Goal: Information Seeking & Learning: Check status

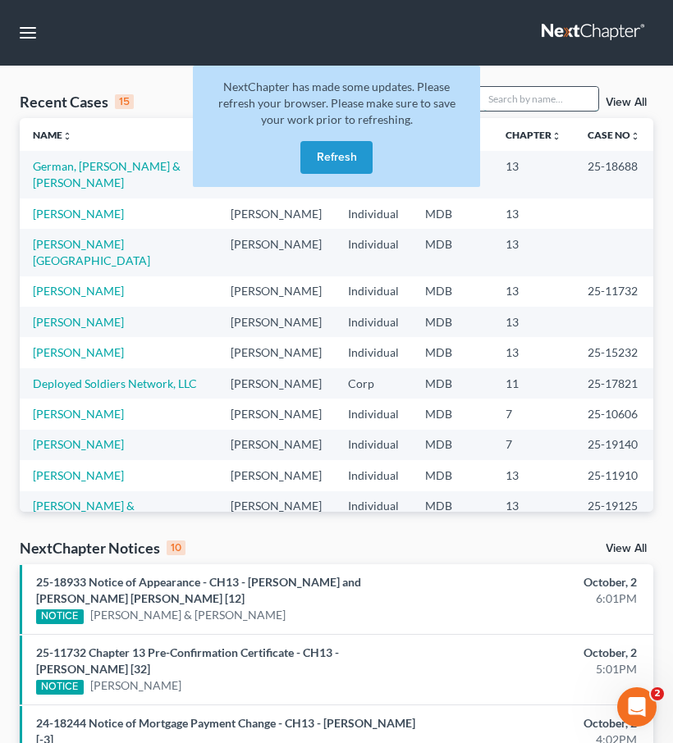
click at [527, 103] on input "search" at bounding box center [540, 99] width 115 height 24
type input "selva"
click at [337, 159] on button "Refresh" at bounding box center [336, 157] width 72 height 33
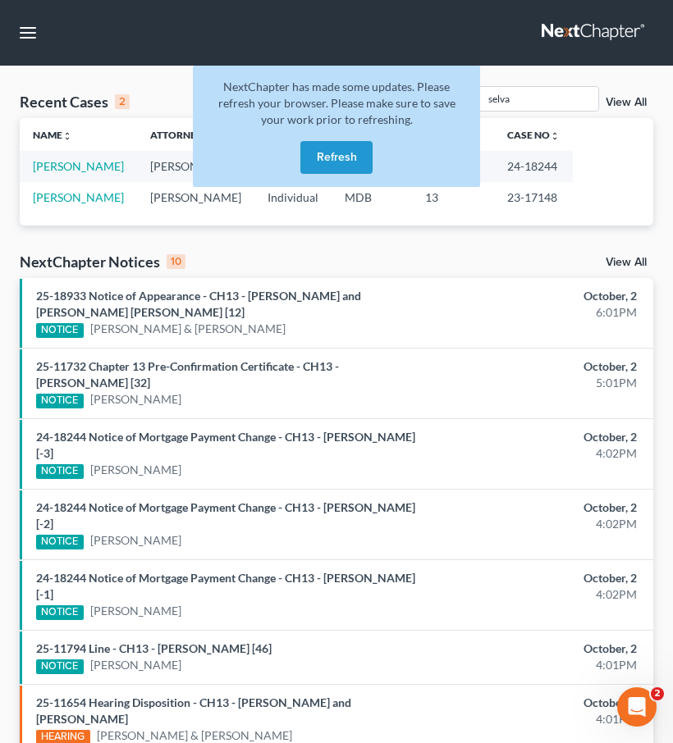
click at [337, 159] on button "Refresh" at bounding box center [336, 157] width 72 height 33
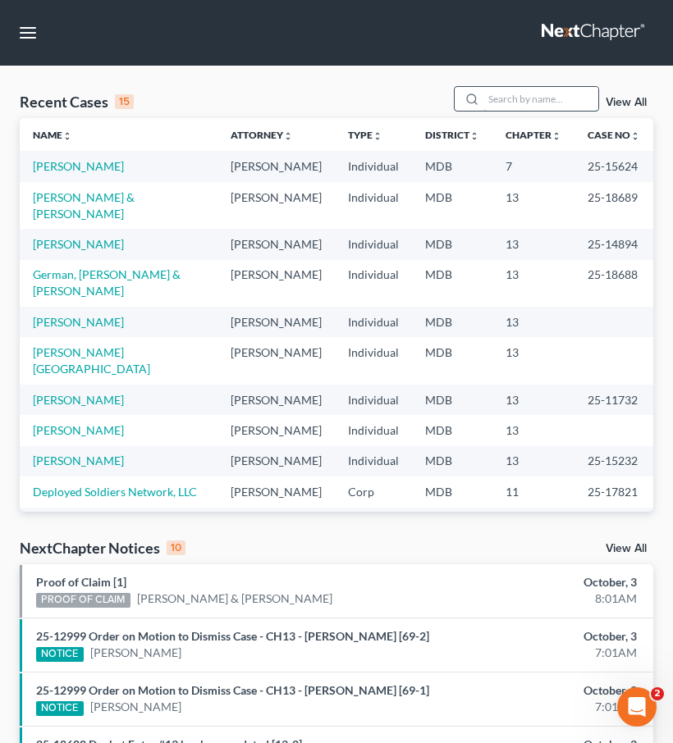
click at [520, 97] on input "search" at bounding box center [540, 99] width 115 height 24
type input "selva"
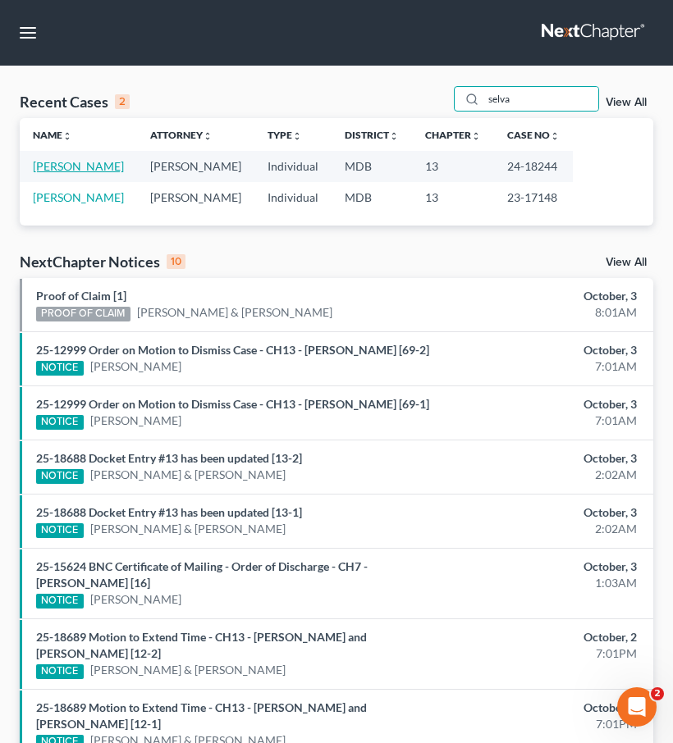
click at [53, 170] on link "Selva, Benjamin" at bounding box center [78, 166] width 91 height 14
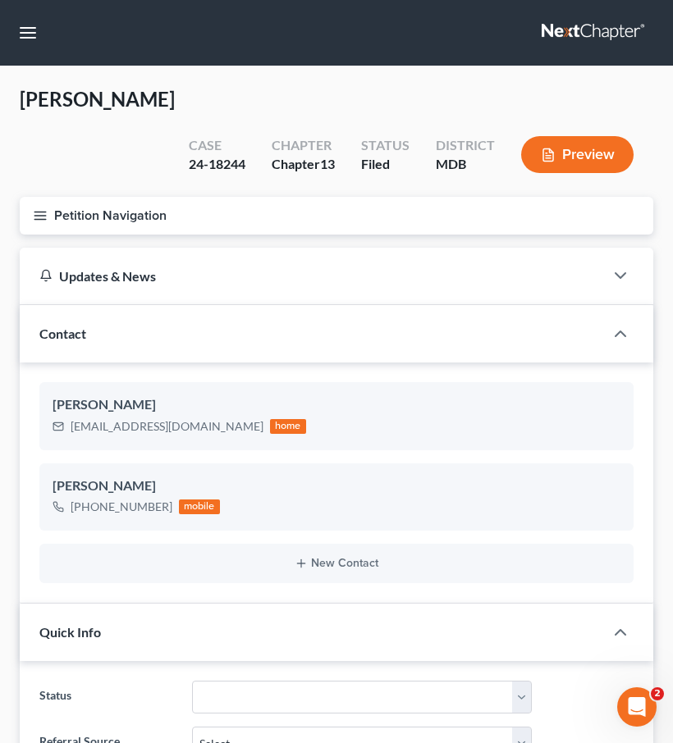
scroll to position [292, 0]
click at [42, 208] on icon "button" at bounding box center [40, 215] width 15 height 15
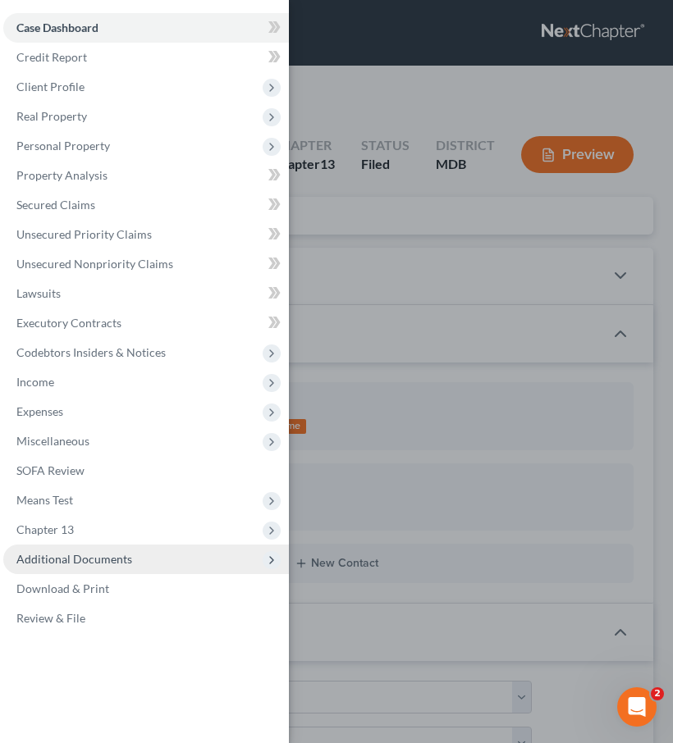
click at [84, 555] on span "Additional Documents" at bounding box center [74, 559] width 116 height 14
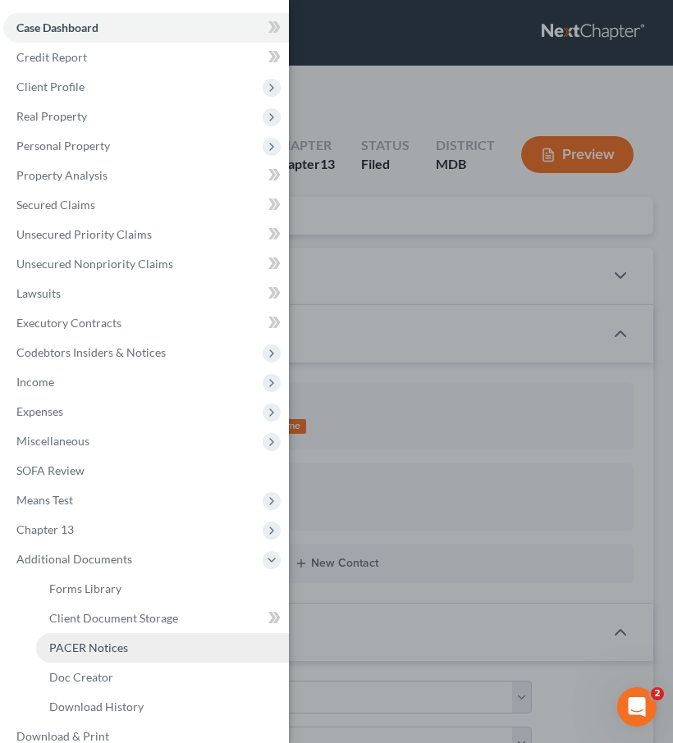
click at [80, 646] on span "PACER Notices" at bounding box center [88, 648] width 79 height 14
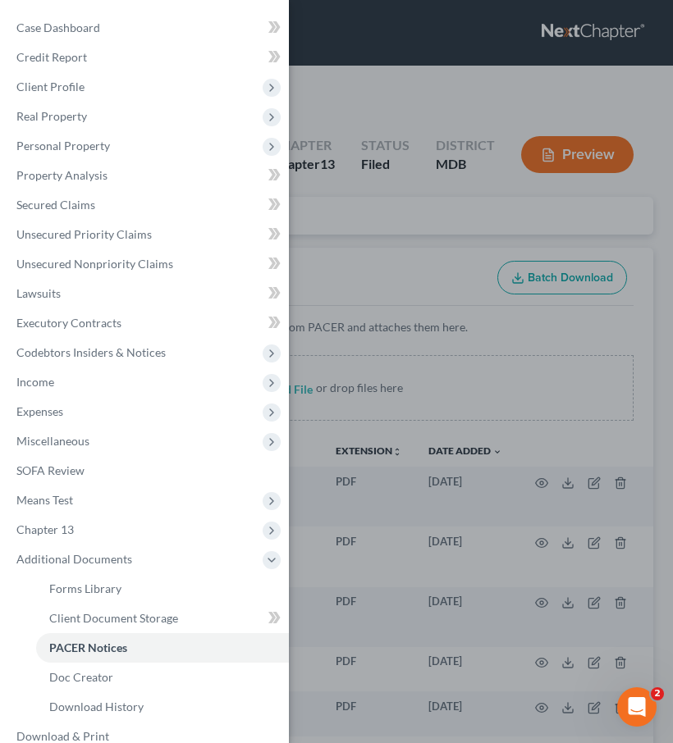
click at [366, 215] on div "Case Dashboard Payments Invoices Payments Payments Credit Report Client Profile" at bounding box center [336, 371] width 673 height 743
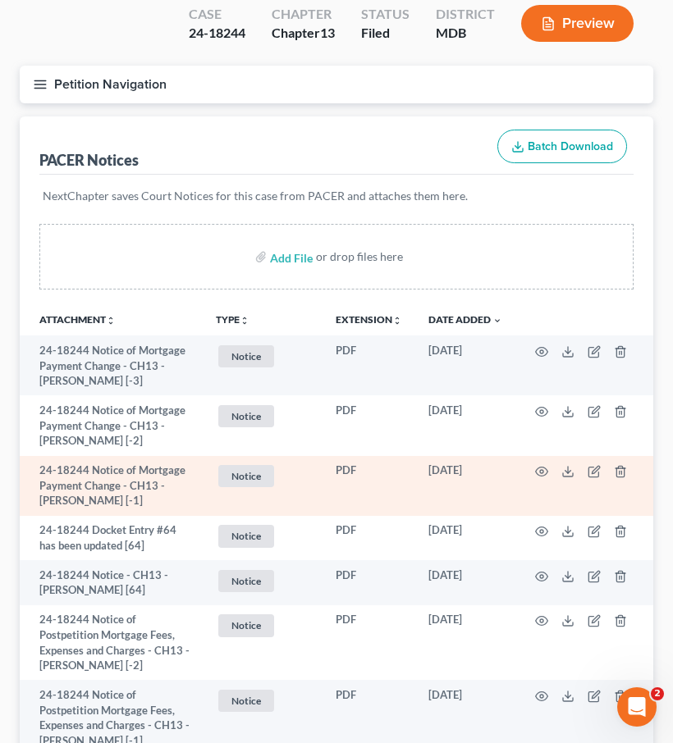
scroll to position [233, 0]
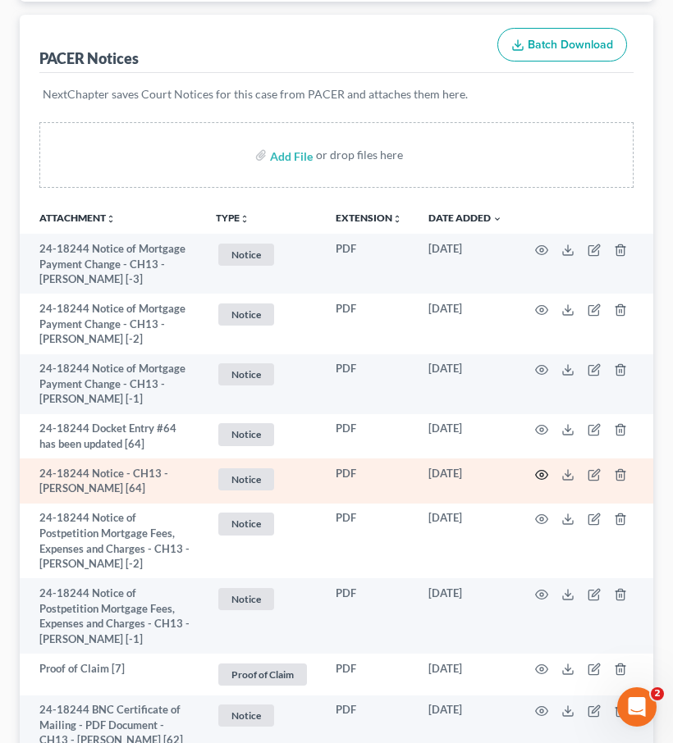
click at [536, 479] on icon "button" at bounding box center [541, 474] width 13 height 13
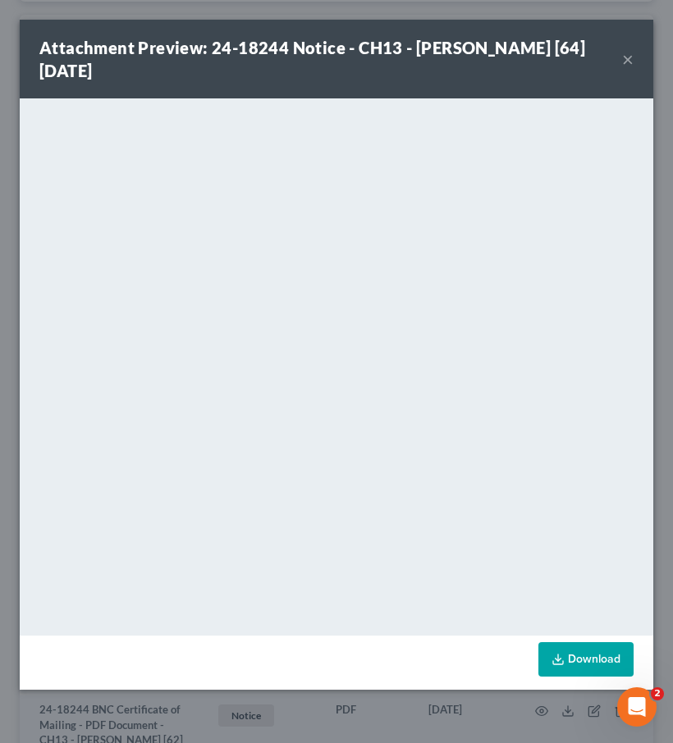
click at [627, 54] on button "×" at bounding box center [627, 59] width 11 height 20
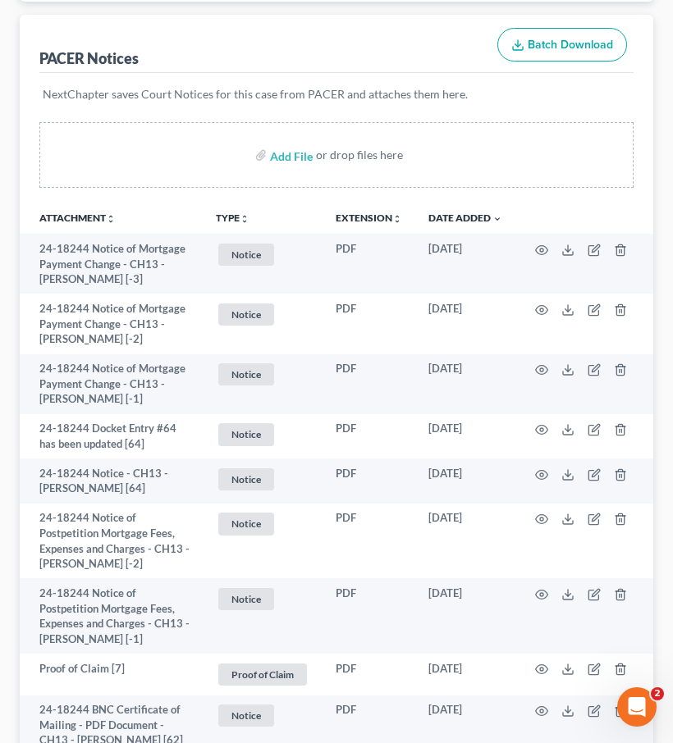
scroll to position [0, 0]
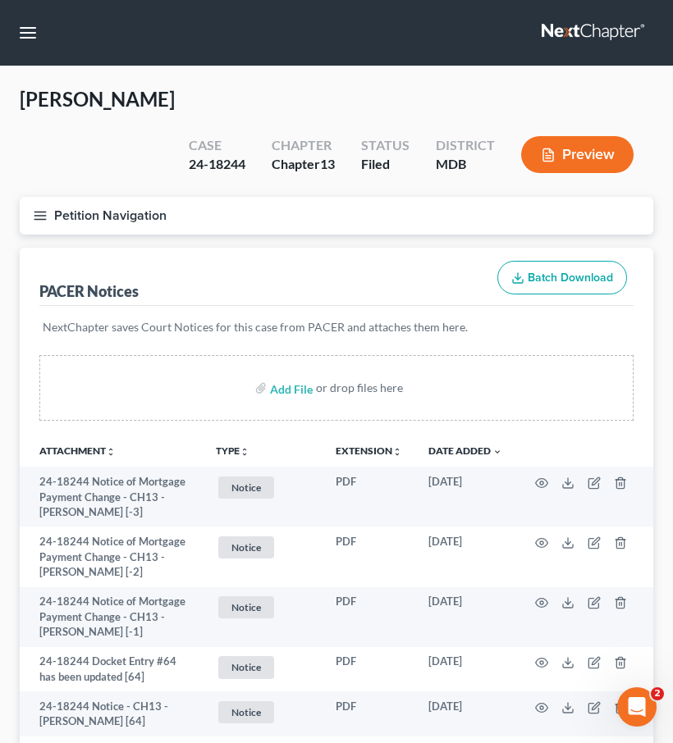
click at [602, 34] on link at bounding box center [593, 33] width 105 height 30
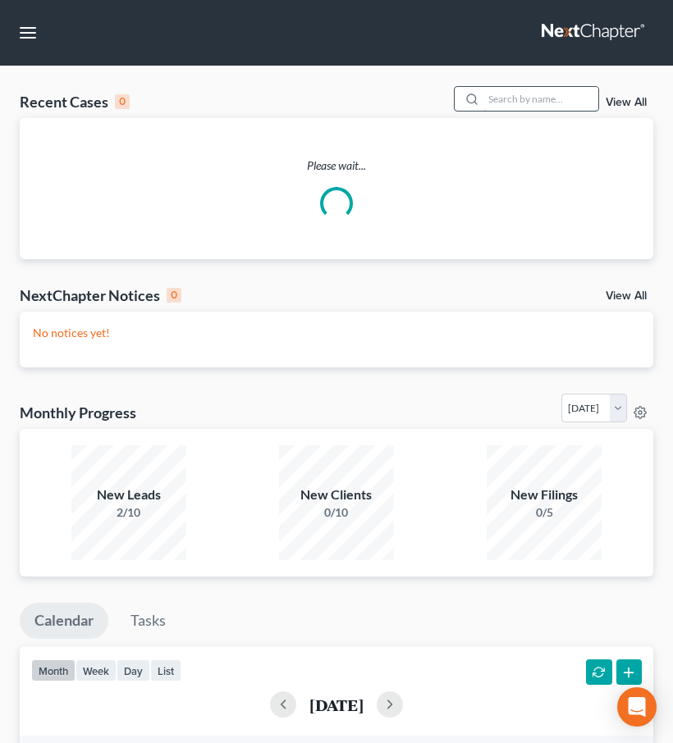
click at [568, 96] on input "search" at bounding box center [540, 99] width 115 height 24
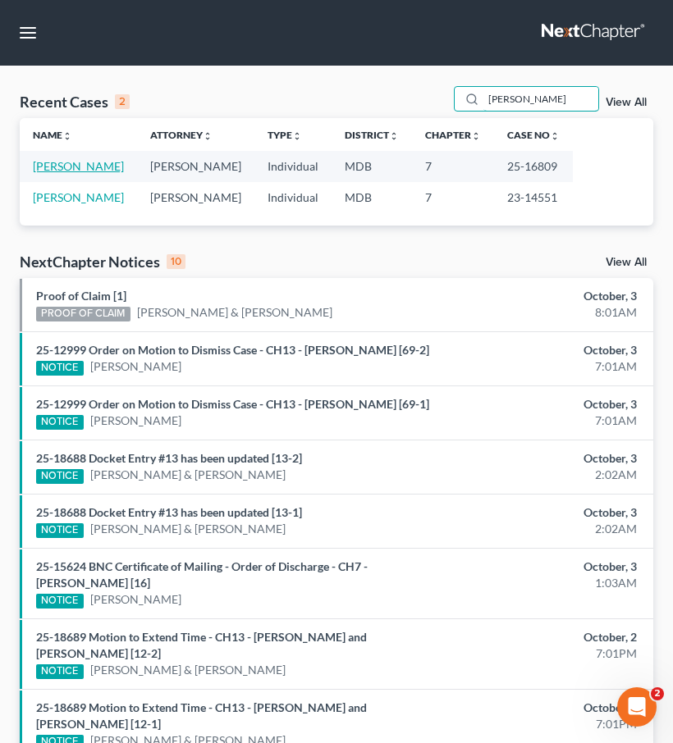
type input "[PERSON_NAME]"
click at [66, 164] on link "[PERSON_NAME]" at bounding box center [78, 166] width 91 height 14
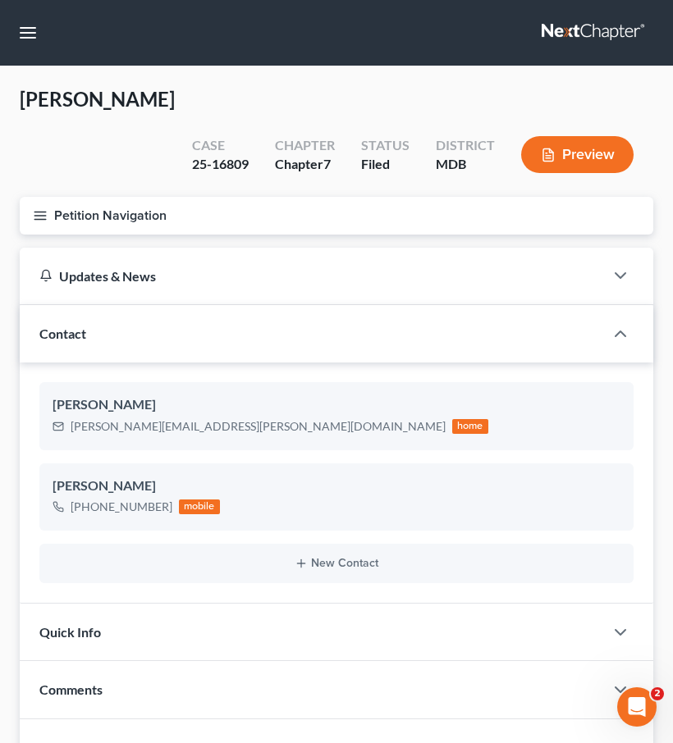
click at [43, 197] on button "Petition Navigation" at bounding box center [336, 216] width 633 height 38
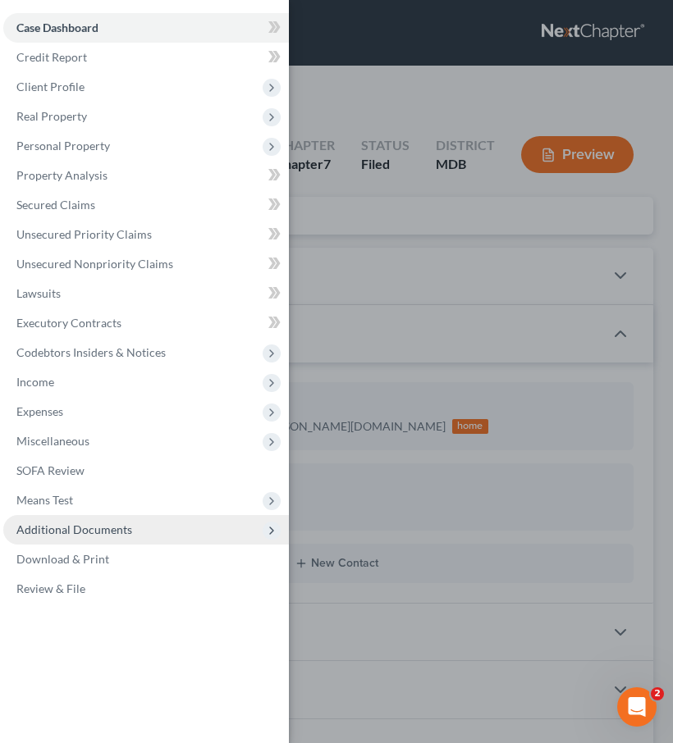
click at [124, 529] on span "Additional Documents" at bounding box center [74, 530] width 116 height 14
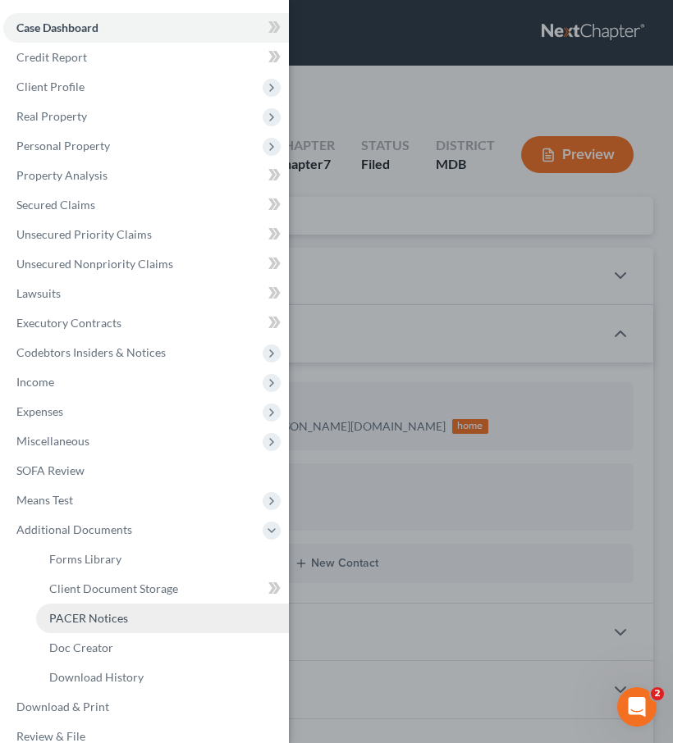
click at [116, 610] on link "PACER Notices" at bounding box center [162, 619] width 253 height 30
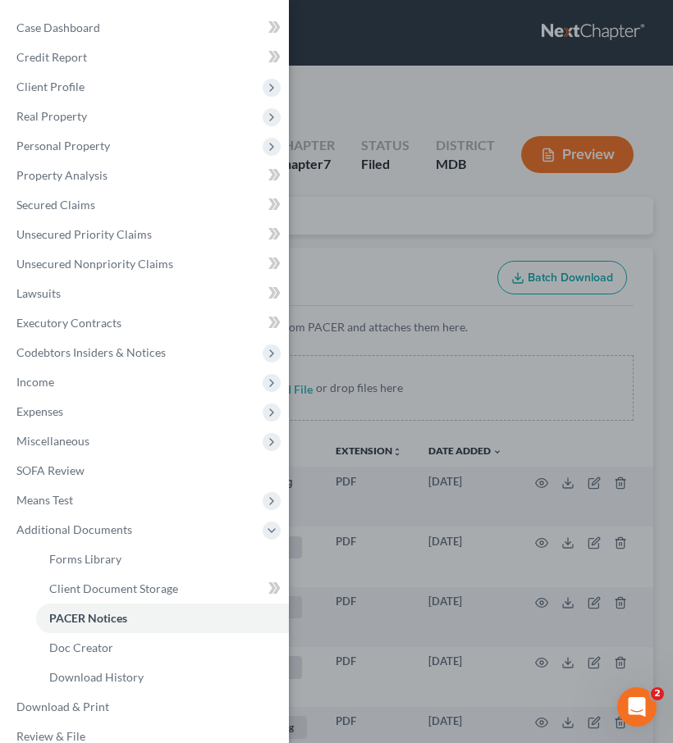
click at [340, 168] on div "Case Dashboard Payments Invoices Payments Payments Credit Report Client Profile" at bounding box center [336, 371] width 673 height 743
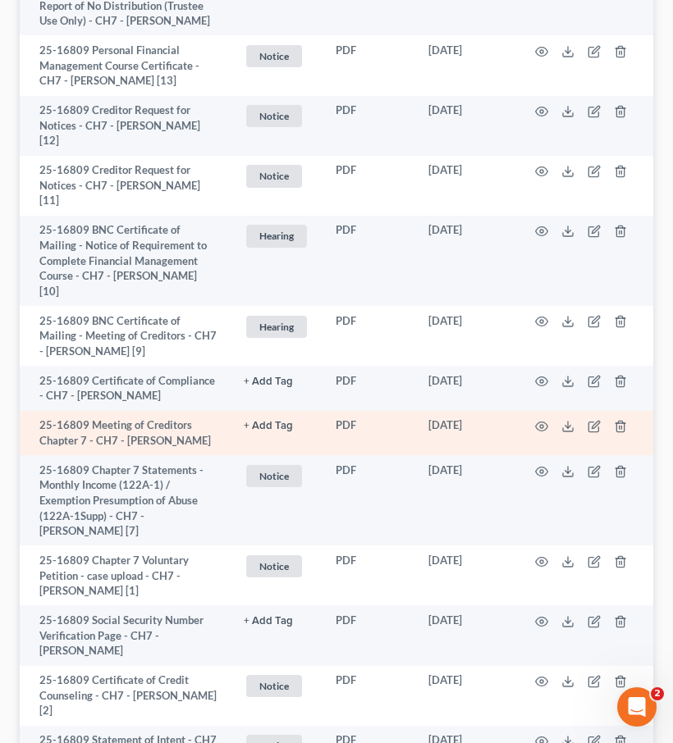
scroll to position [484, 0]
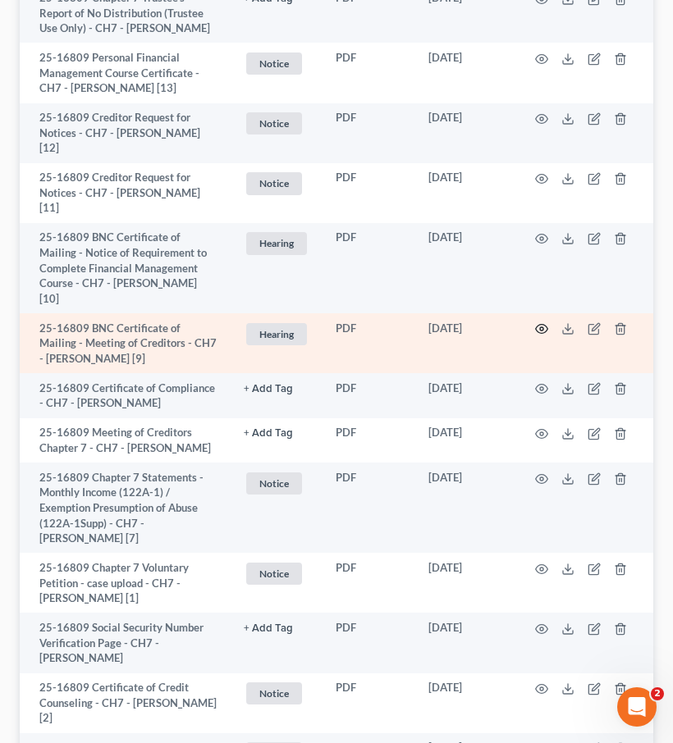
click at [538, 322] on icon "button" at bounding box center [541, 328] width 13 height 13
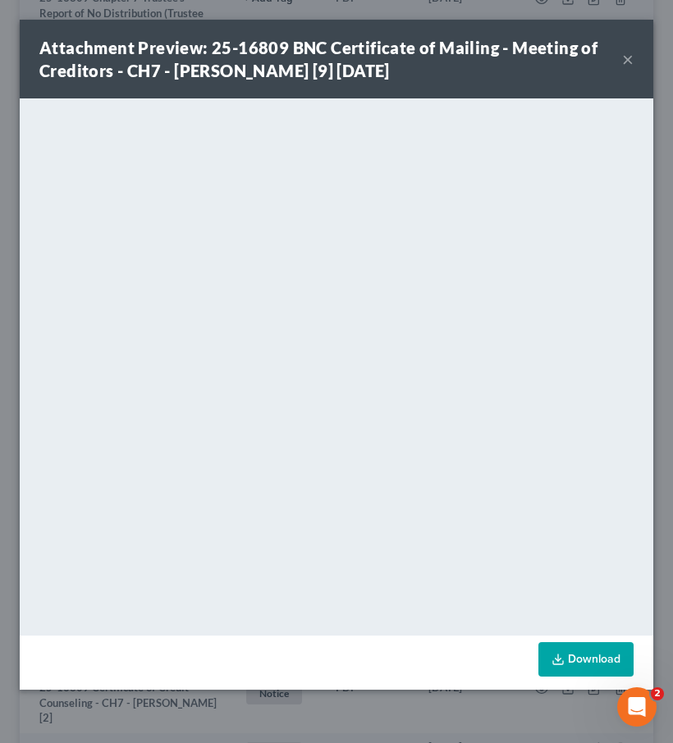
click at [625, 62] on button "×" at bounding box center [627, 59] width 11 height 20
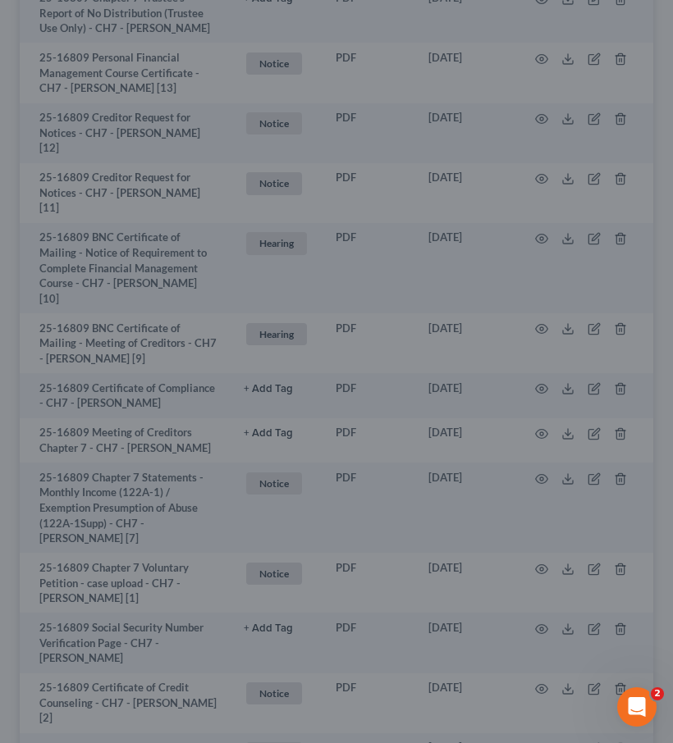
click at [595, 89] on button "×" at bounding box center [590, 97] width 10 height 17
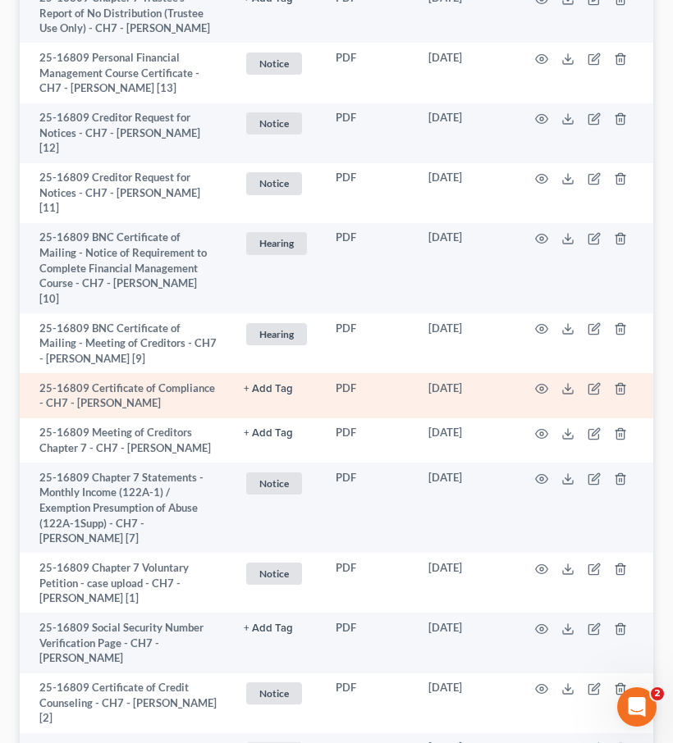
scroll to position [682, 0]
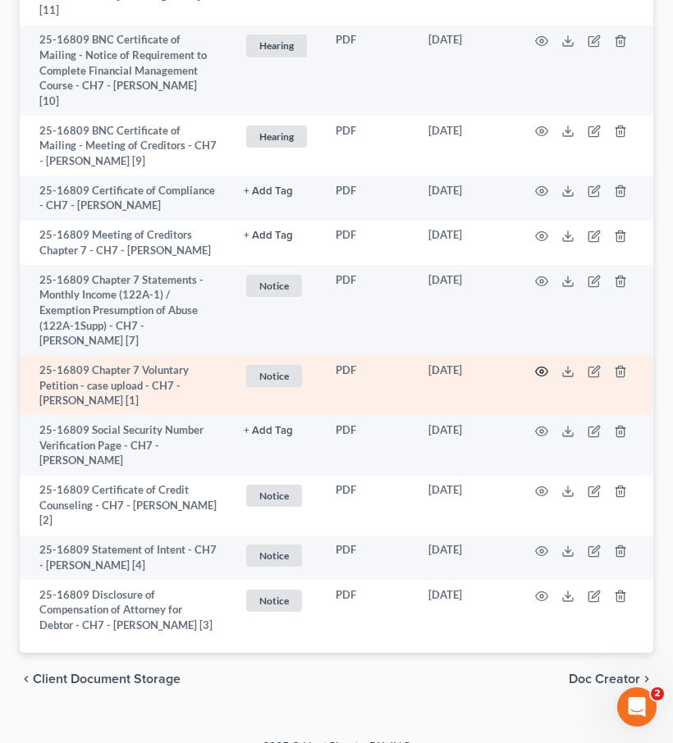
click at [536, 365] on icon "button" at bounding box center [541, 371] width 13 height 13
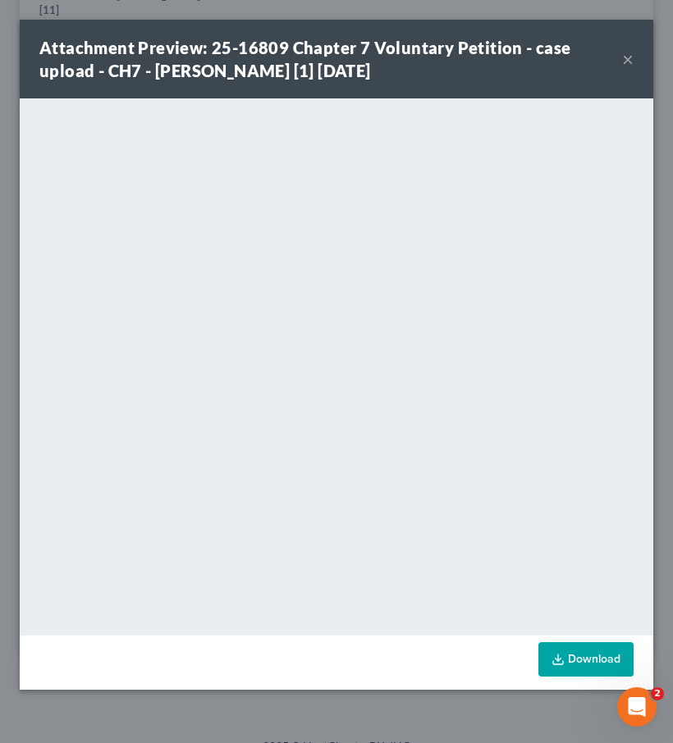
click at [628, 62] on button "×" at bounding box center [627, 59] width 11 height 20
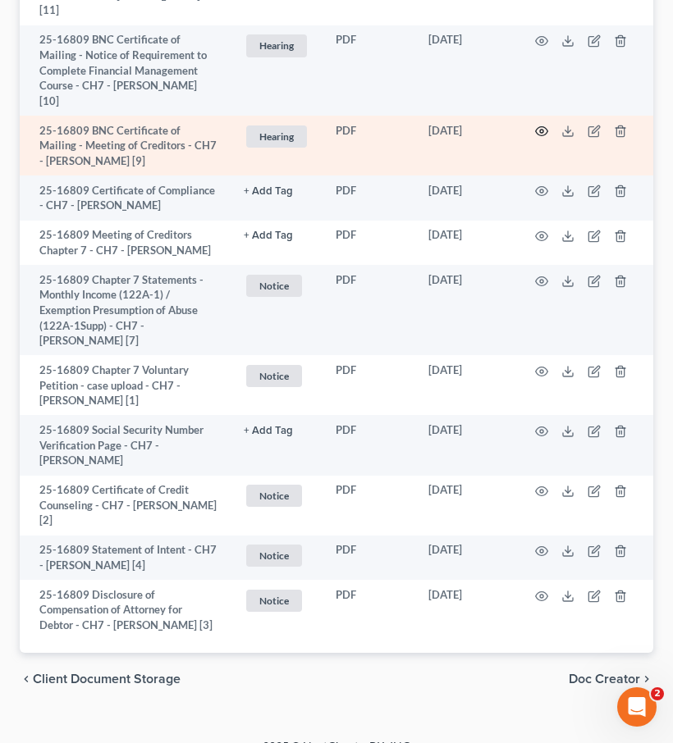
click at [544, 125] on icon "button" at bounding box center [541, 131] width 13 height 13
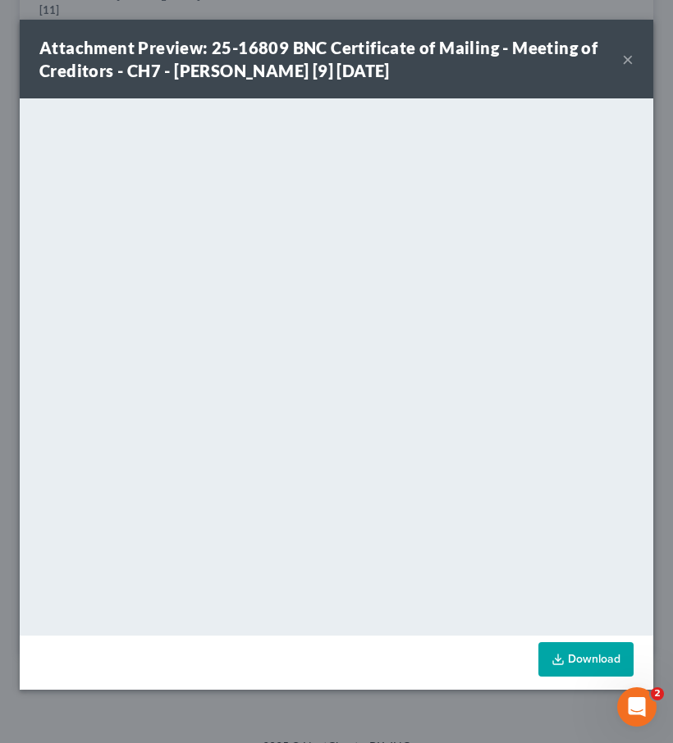
click at [623, 60] on button "×" at bounding box center [627, 59] width 11 height 20
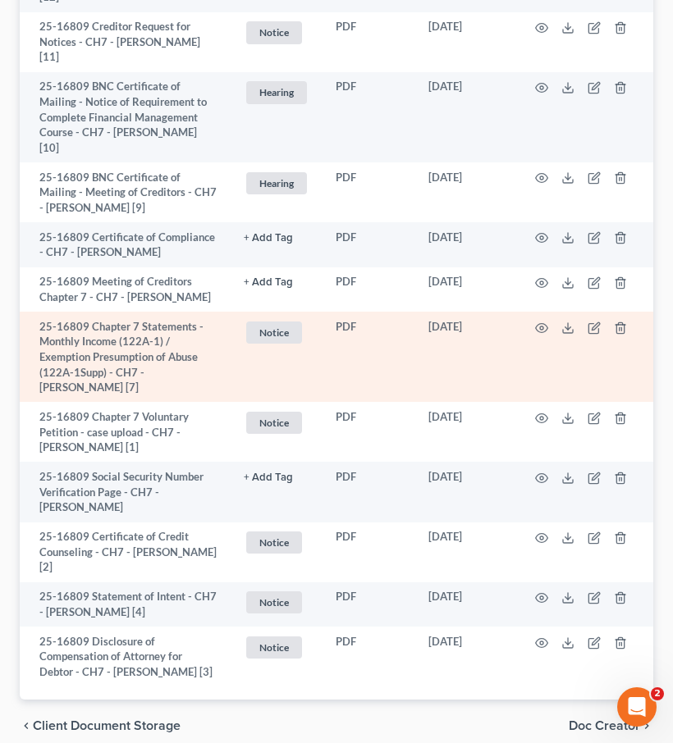
scroll to position [617, 0]
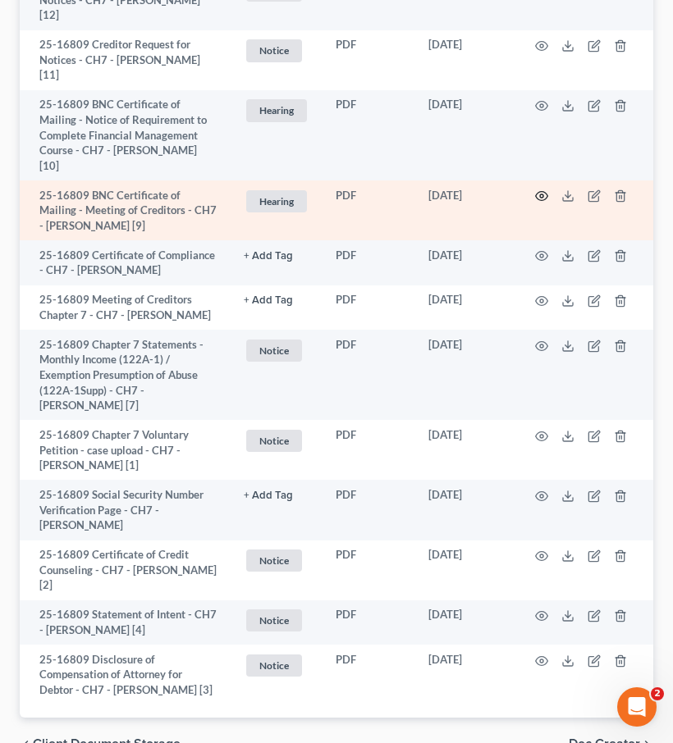
click at [541, 189] on icon "button" at bounding box center [541, 195] width 13 height 13
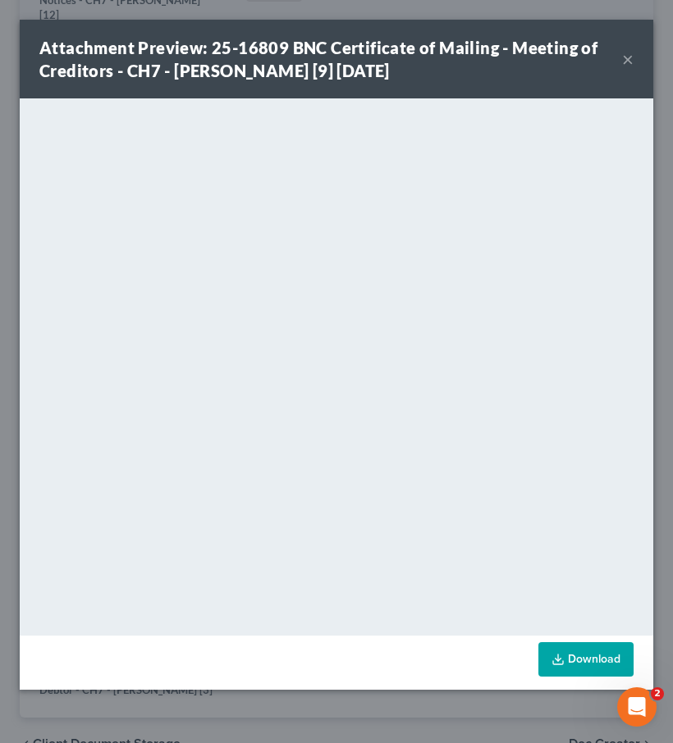
click at [627, 56] on button "×" at bounding box center [627, 59] width 11 height 20
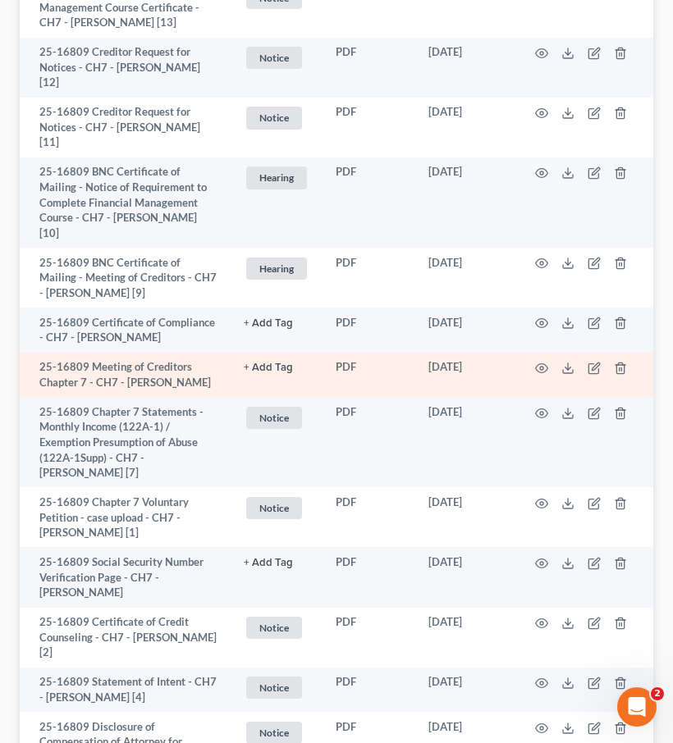
scroll to position [0, 0]
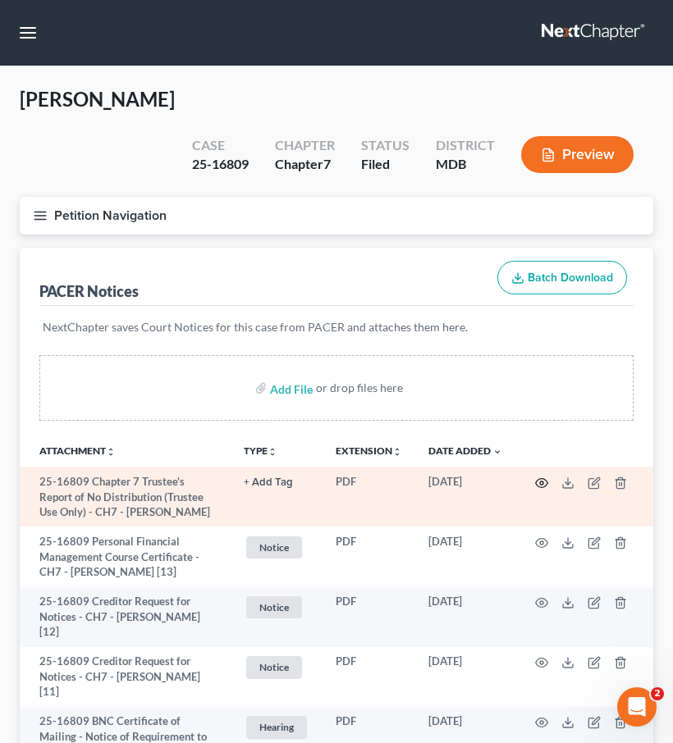
click at [543, 477] on icon "button" at bounding box center [541, 483] width 13 height 13
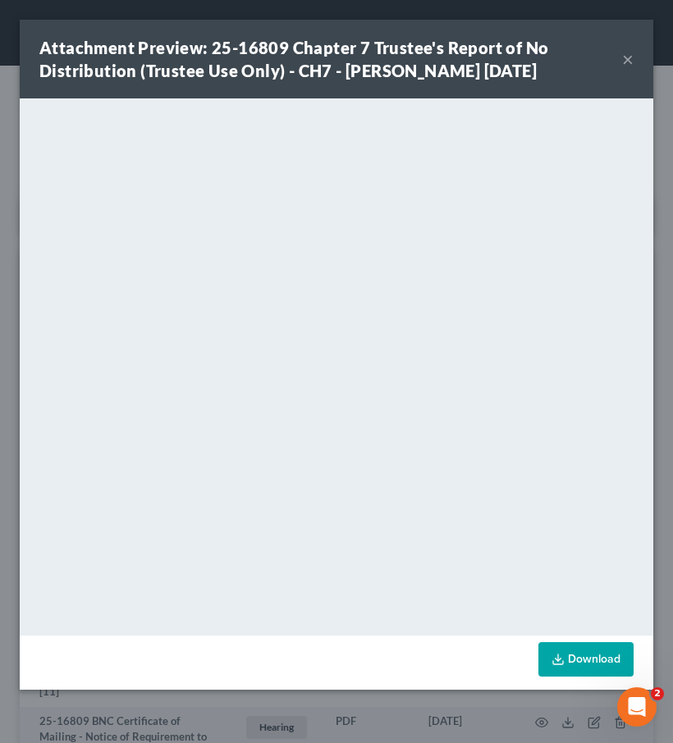
click at [625, 54] on button "×" at bounding box center [627, 59] width 11 height 20
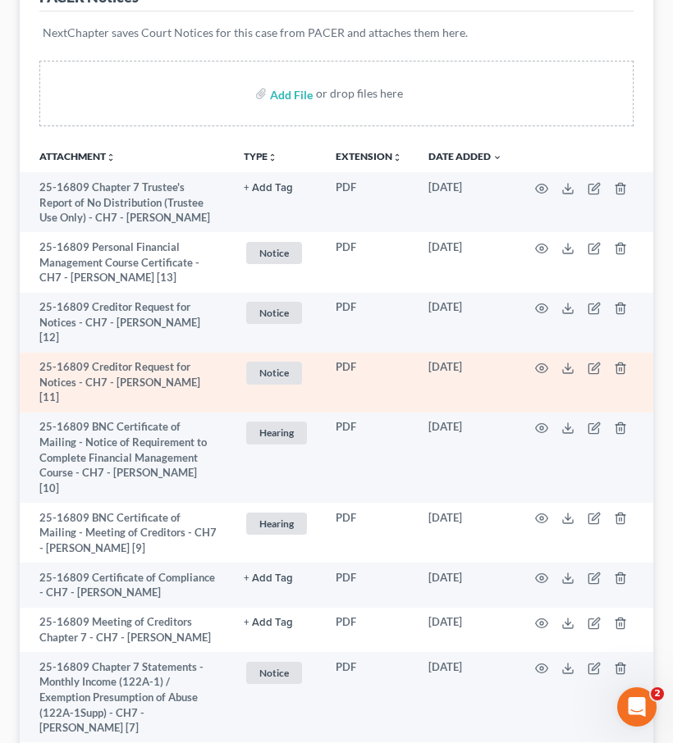
scroll to position [682, 0]
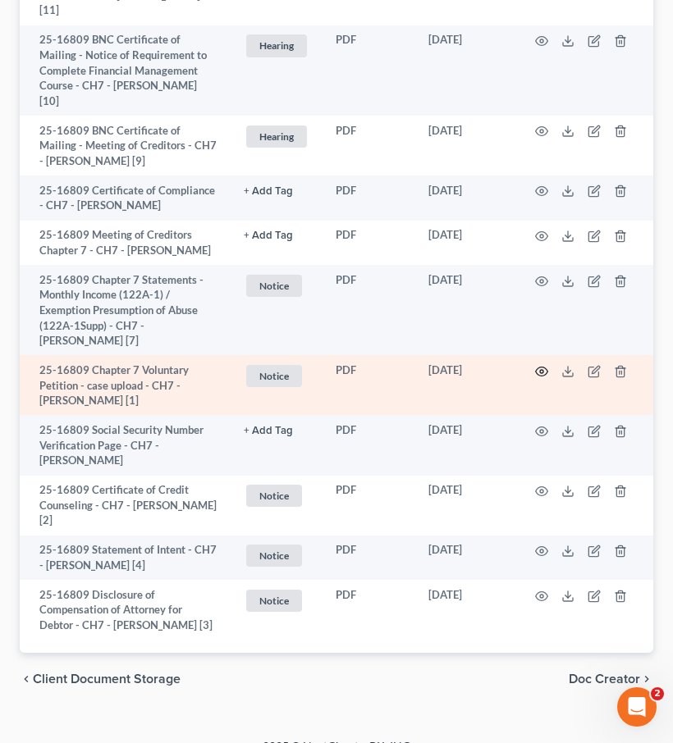
click at [540, 365] on icon "button" at bounding box center [541, 371] width 13 height 13
